Goal: Entertainment & Leisure: Consume media (video, audio)

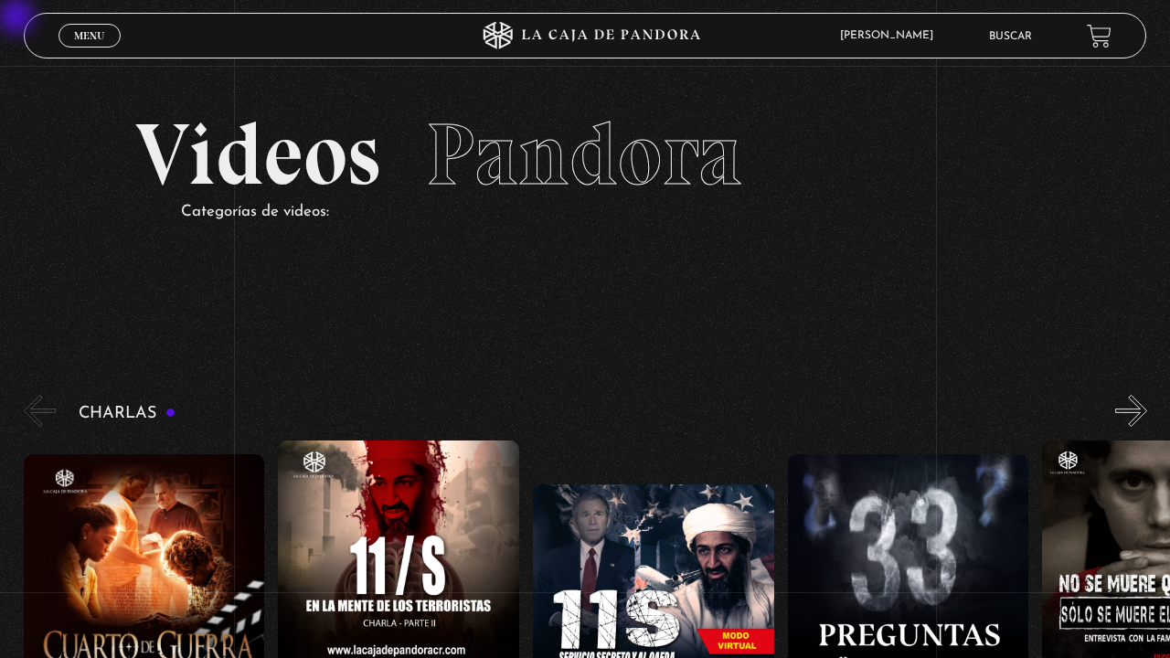
click at [104, 33] on span "Menu" at bounding box center [89, 35] width 30 height 11
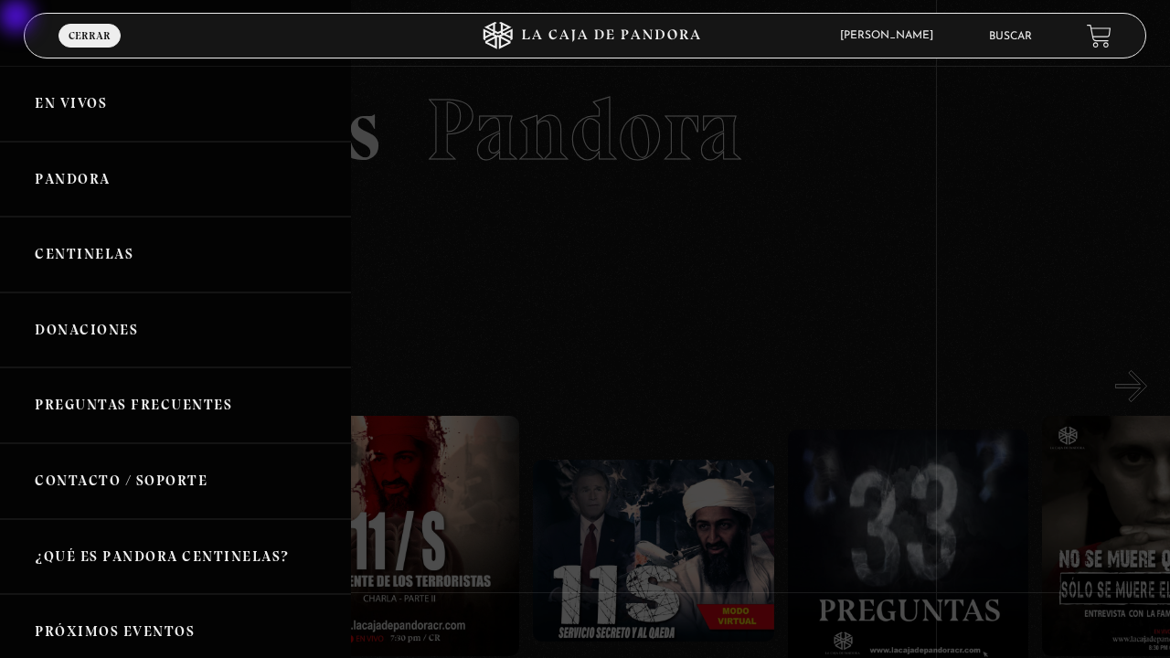
scroll to position [161, 0]
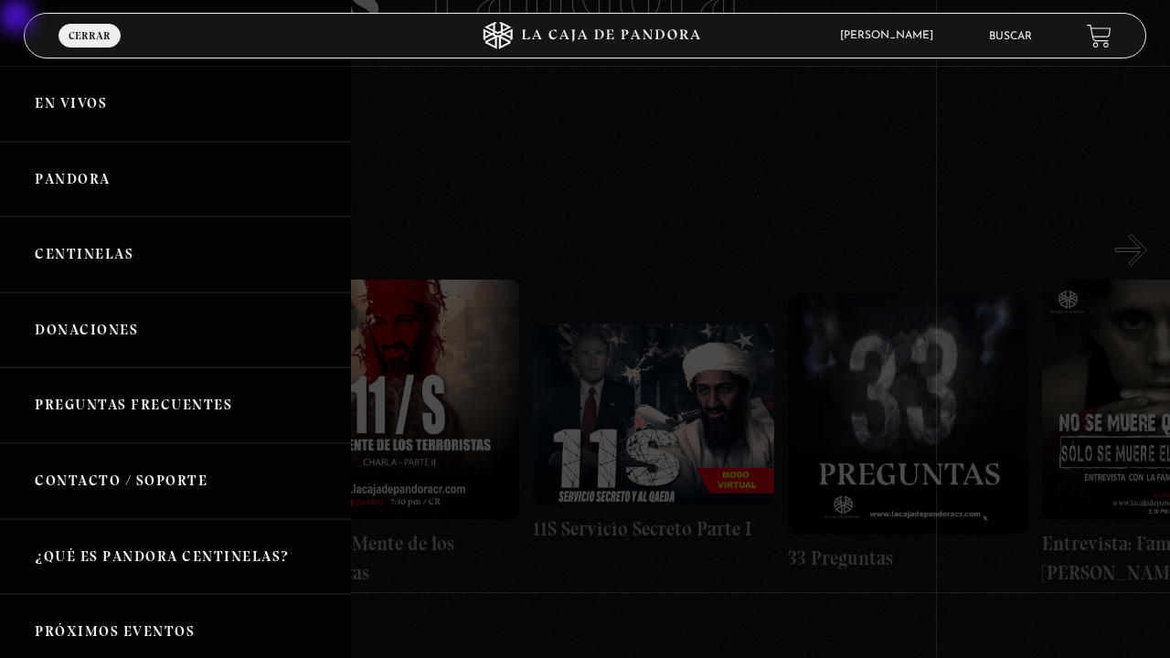
click at [104, 245] on link "Centinelas" at bounding box center [175, 255] width 351 height 76
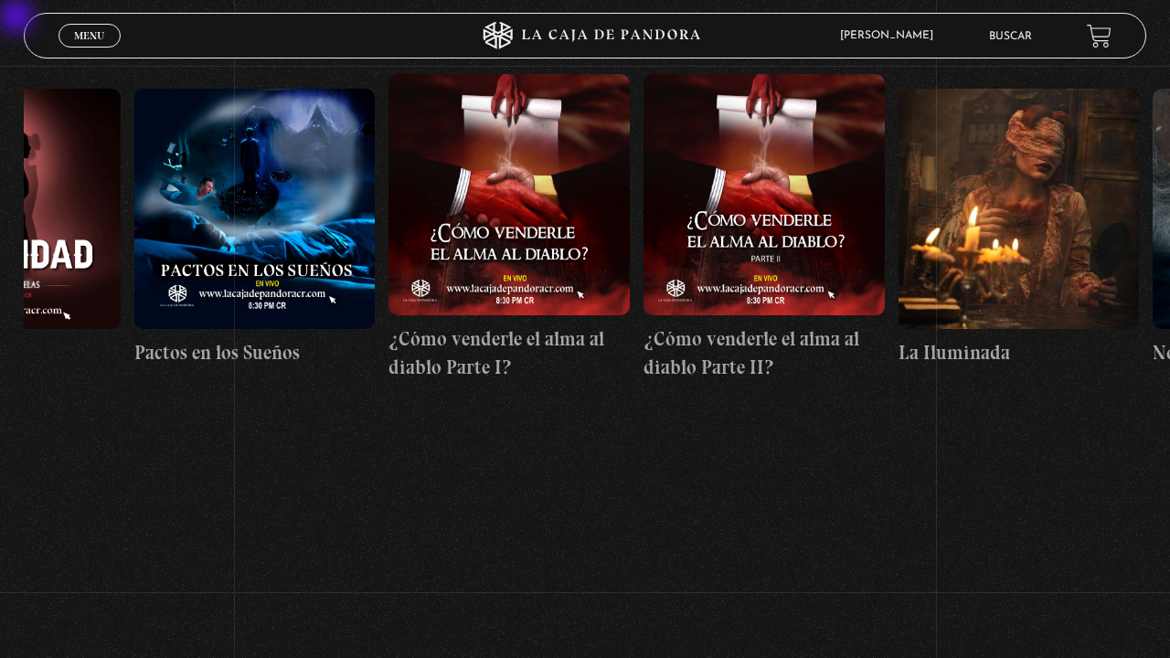
scroll to position [0, 10071]
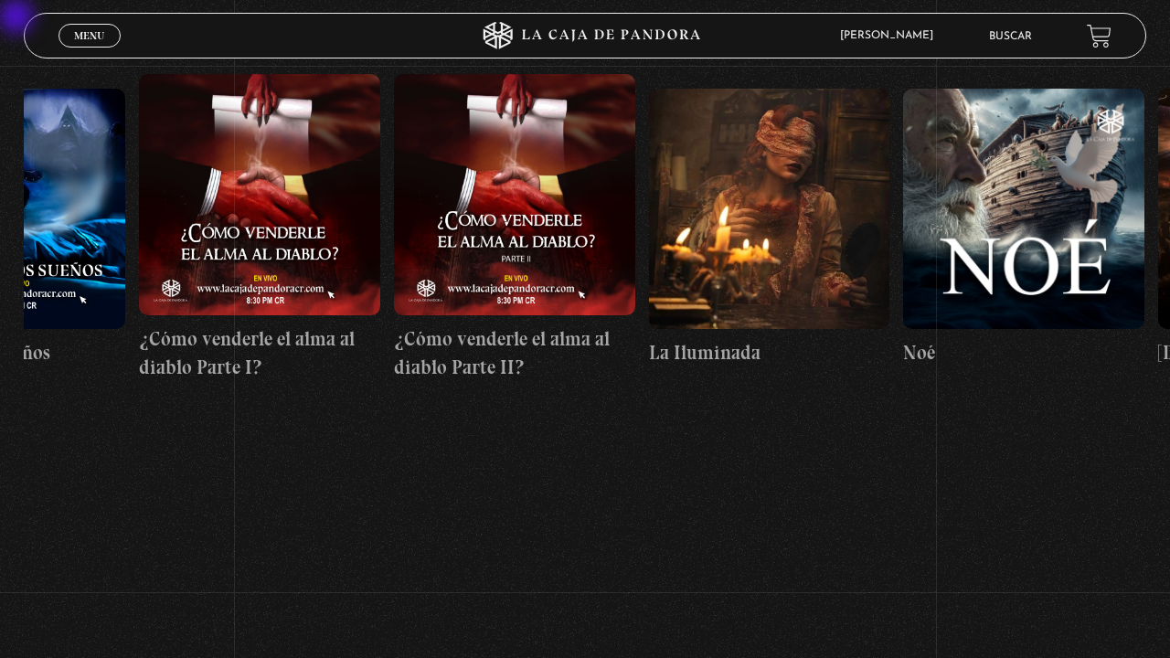
click at [817, 231] on figure at bounding box center [769, 209] width 241 height 241
